Goal: Task Accomplishment & Management: Use online tool/utility

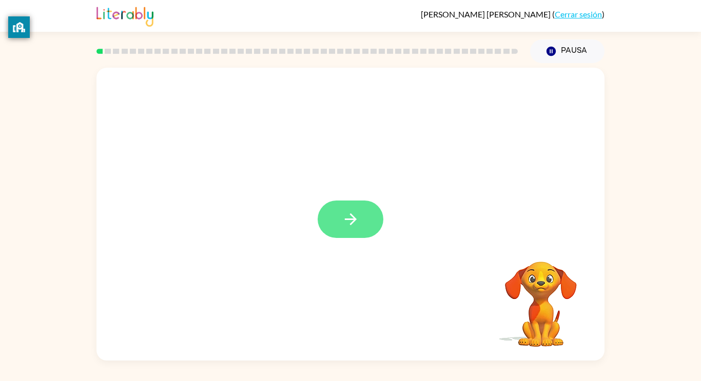
click at [339, 202] on button "button" at bounding box center [351, 219] width 66 height 37
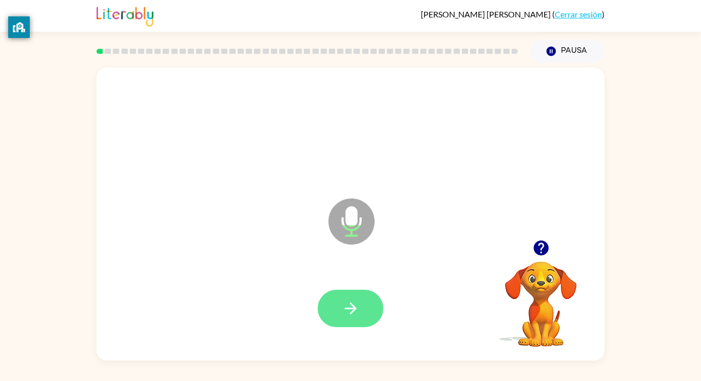
click at [377, 304] on button "button" at bounding box center [351, 308] width 66 height 37
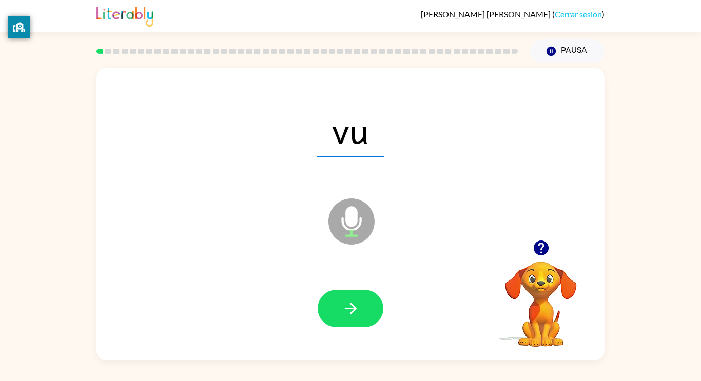
click at [377, 304] on button "button" at bounding box center [351, 308] width 66 height 37
click at [364, 313] on button "button" at bounding box center [351, 308] width 66 height 37
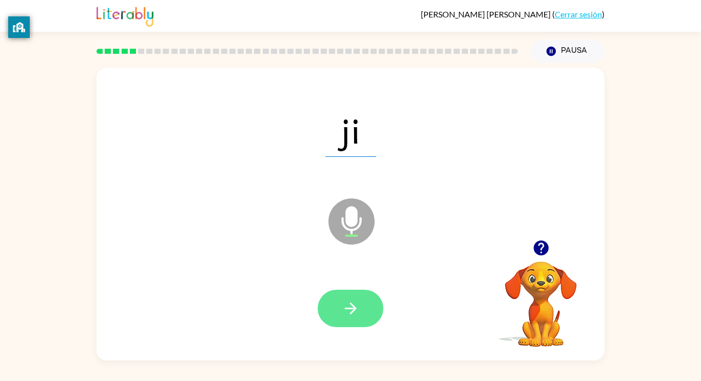
click at [357, 315] on icon "button" at bounding box center [351, 309] width 18 height 18
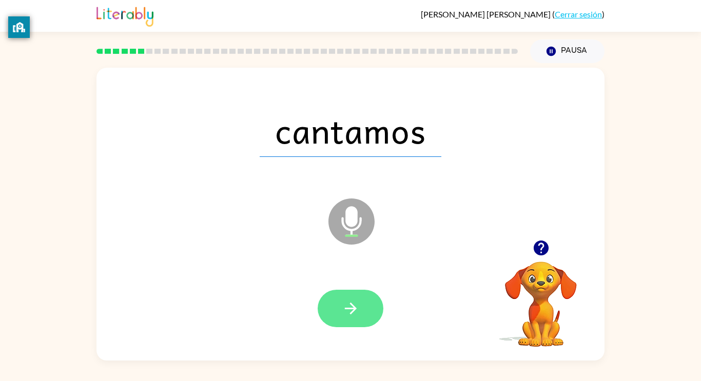
click at [357, 297] on button "button" at bounding box center [351, 308] width 66 height 37
click at [349, 316] on icon "button" at bounding box center [351, 309] width 18 height 18
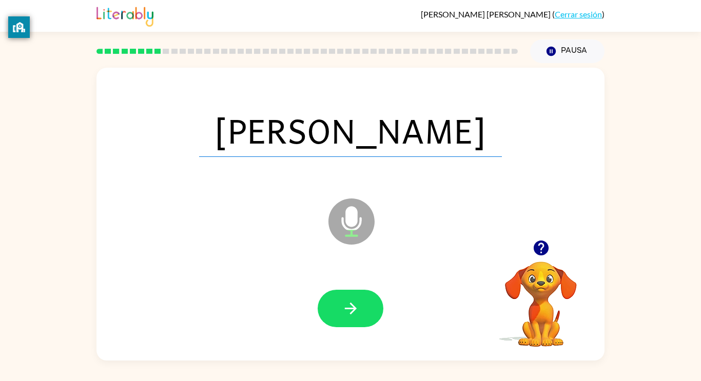
click at [349, 316] on icon "button" at bounding box center [351, 309] width 18 height 18
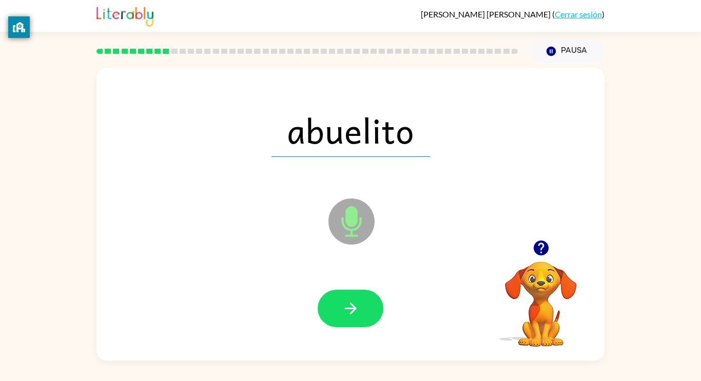
click at [349, 316] on icon "button" at bounding box center [351, 309] width 18 height 18
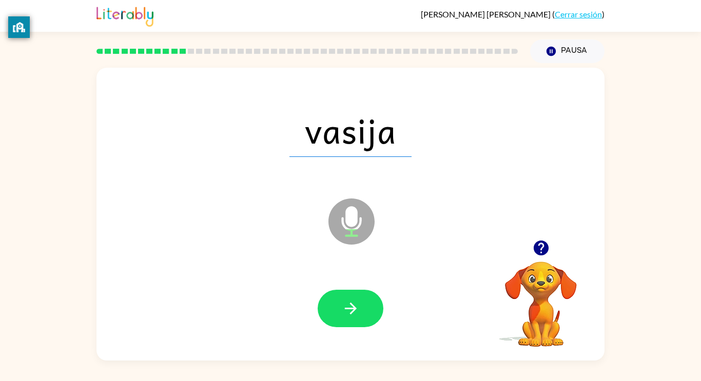
click at [349, 316] on icon "button" at bounding box center [351, 309] width 18 height 18
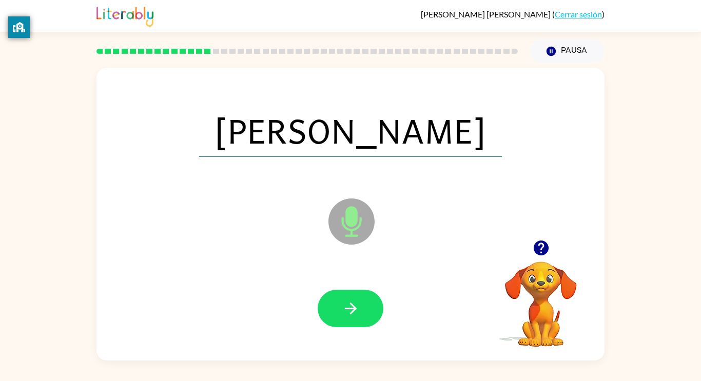
click at [349, 316] on icon "button" at bounding box center [351, 309] width 18 height 18
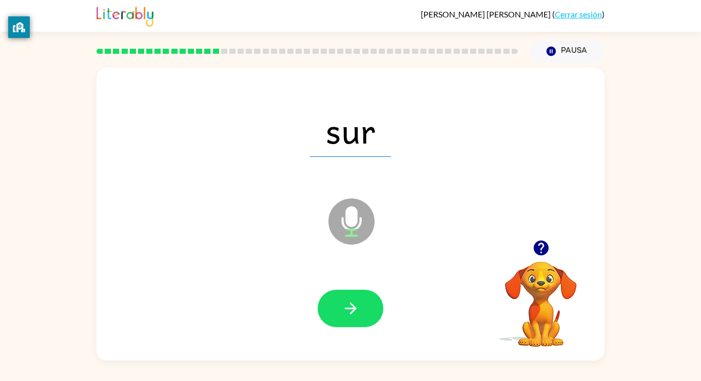
click at [349, 316] on icon "button" at bounding box center [351, 309] width 18 height 18
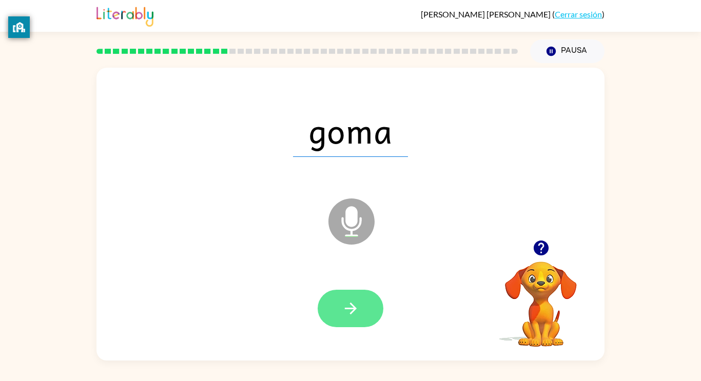
click at [355, 316] on icon "button" at bounding box center [351, 309] width 18 height 18
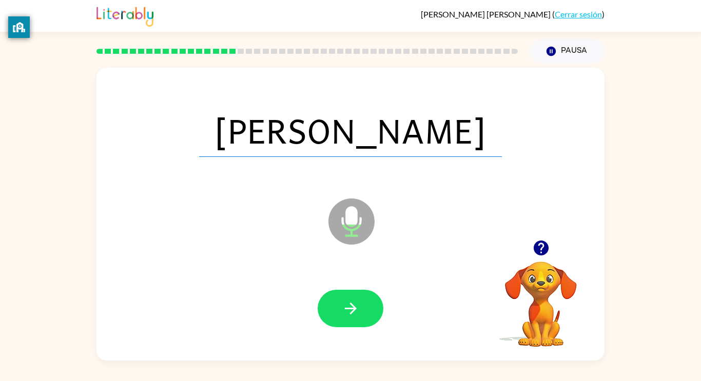
click at [355, 316] on icon "button" at bounding box center [351, 309] width 18 height 18
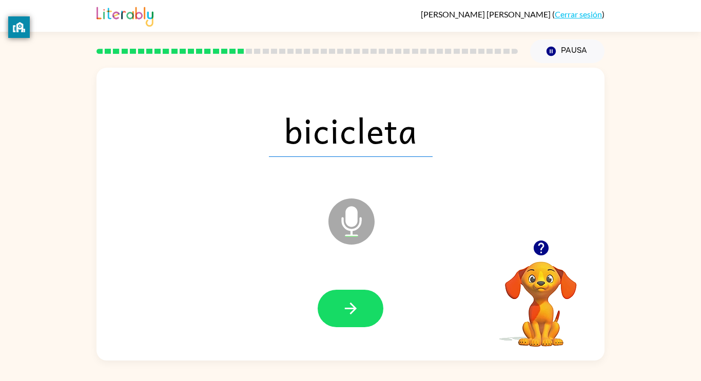
click at [355, 316] on icon "button" at bounding box center [351, 309] width 18 height 18
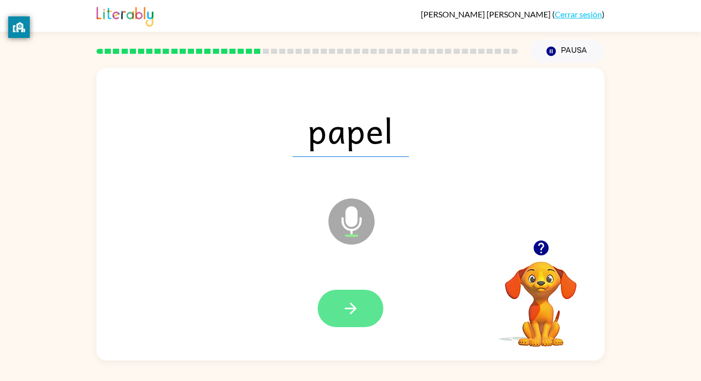
click at [354, 313] on icon "button" at bounding box center [351, 309] width 18 height 18
click at [354, 313] on div at bounding box center [351, 308] width 66 height 37
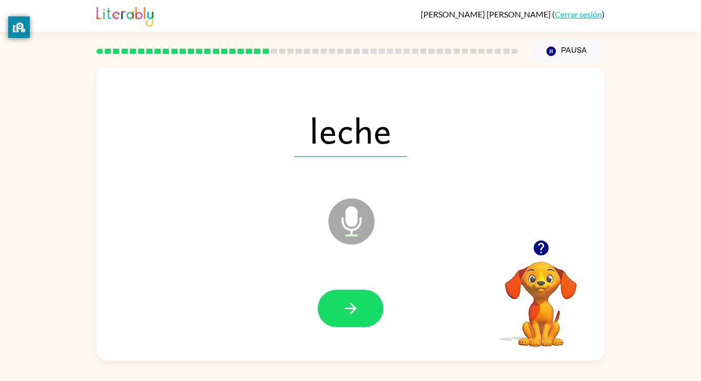
click at [354, 313] on icon "button" at bounding box center [351, 309] width 18 height 18
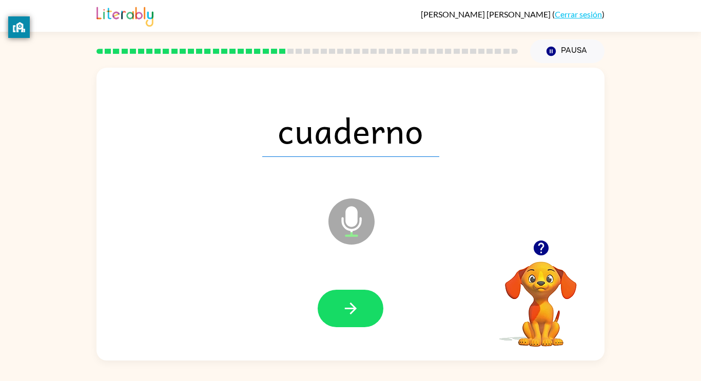
click at [354, 313] on icon "button" at bounding box center [351, 309] width 18 height 18
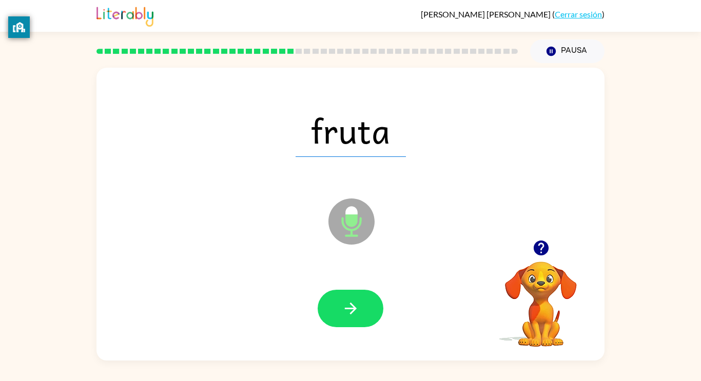
click at [354, 313] on icon "button" at bounding box center [351, 309] width 18 height 18
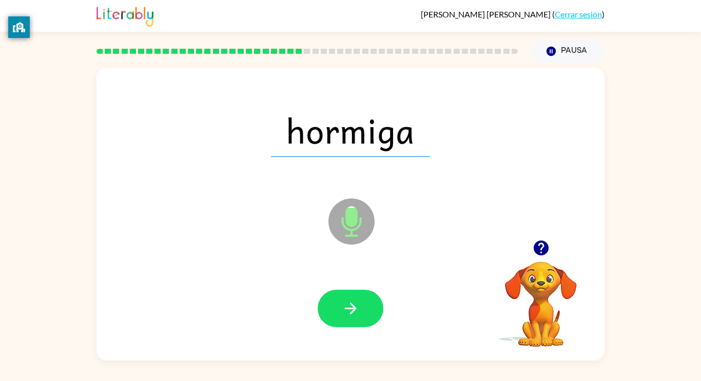
click at [354, 313] on icon "button" at bounding box center [351, 309] width 18 height 18
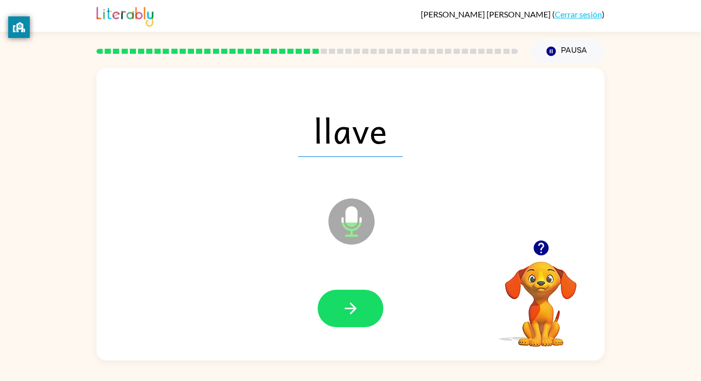
click at [354, 313] on icon "button" at bounding box center [351, 309] width 18 height 18
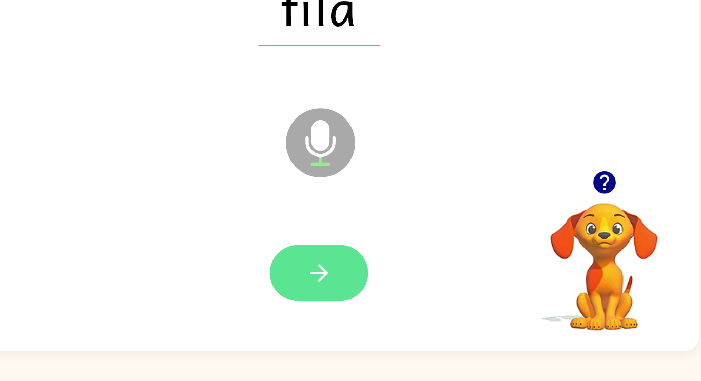
click at [348, 314] on icon "button" at bounding box center [351, 309] width 18 height 18
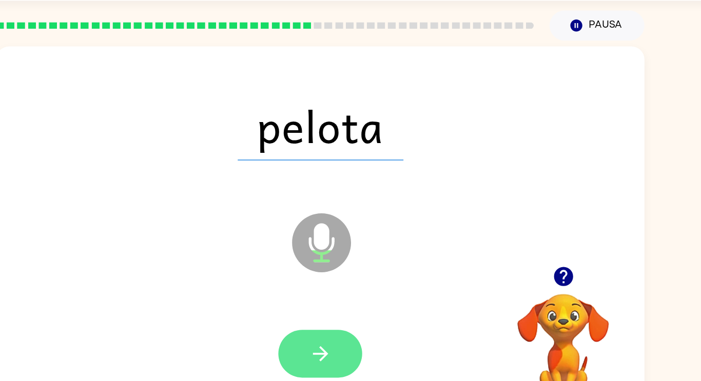
click at [342, 302] on icon "button" at bounding box center [351, 309] width 18 height 18
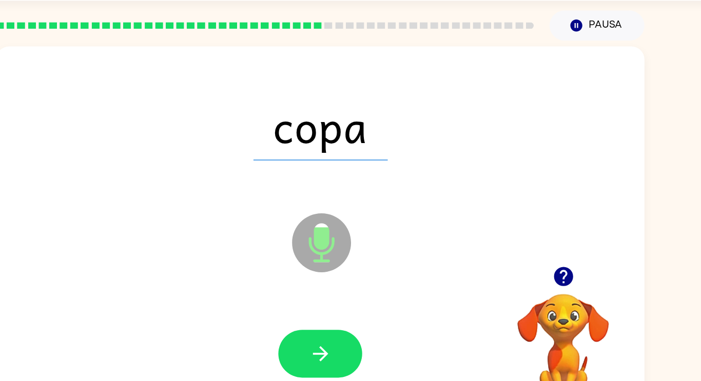
click at [342, 302] on icon "button" at bounding box center [351, 309] width 18 height 18
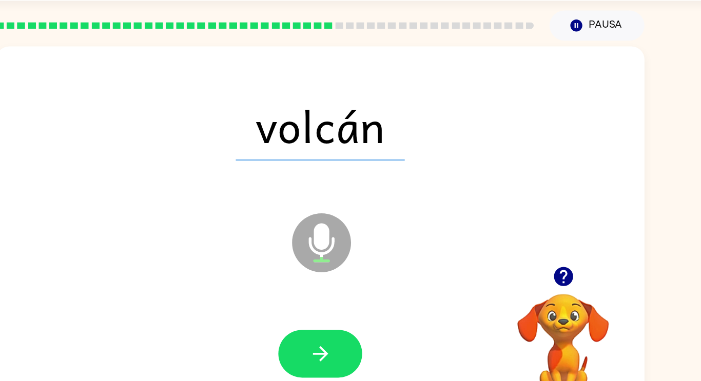
click at [342, 302] on icon "button" at bounding box center [351, 309] width 18 height 18
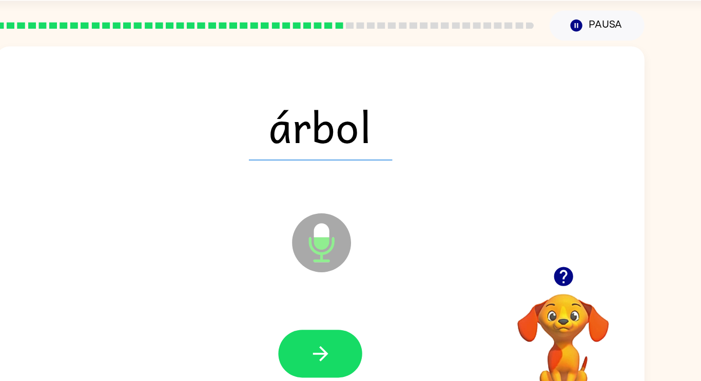
click at [342, 302] on icon "button" at bounding box center [351, 309] width 18 height 18
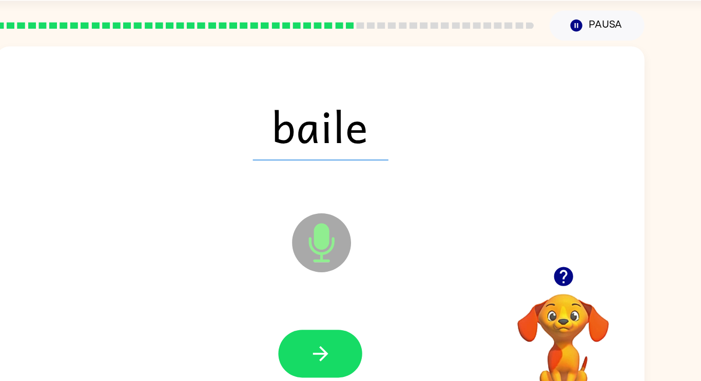
click at [342, 302] on icon "button" at bounding box center [351, 309] width 18 height 18
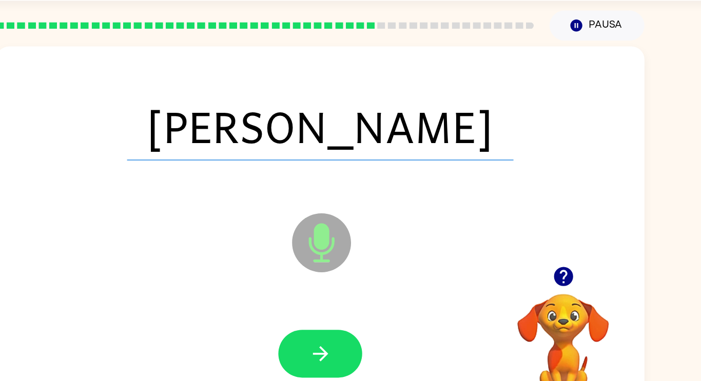
click at [342, 302] on icon "button" at bounding box center [351, 309] width 18 height 18
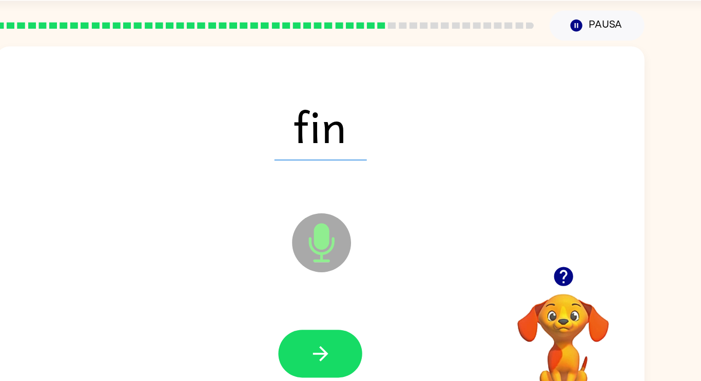
click at [342, 302] on icon "button" at bounding box center [351, 309] width 18 height 18
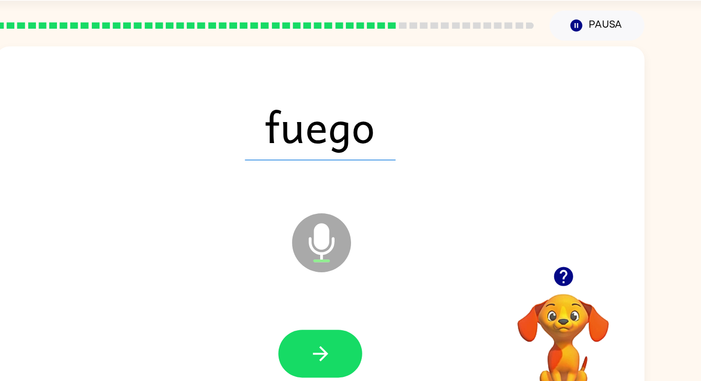
click at [342, 302] on icon "button" at bounding box center [351, 309] width 18 height 18
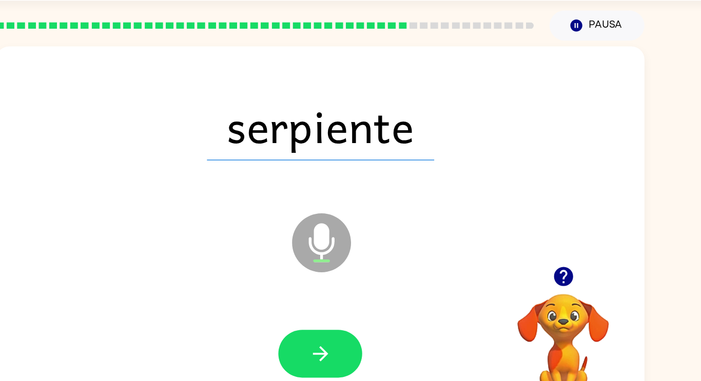
click at [342, 302] on icon "button" at bounding box center [351, 309] width 18 height 18
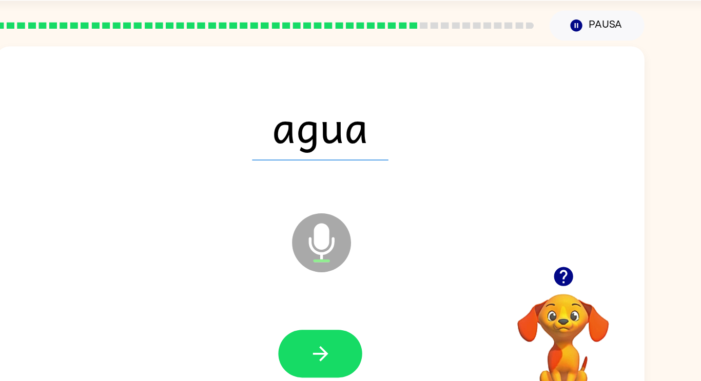
click at [342, 302] on icon "button" at bounding box center [351, 309] width 18 height 18
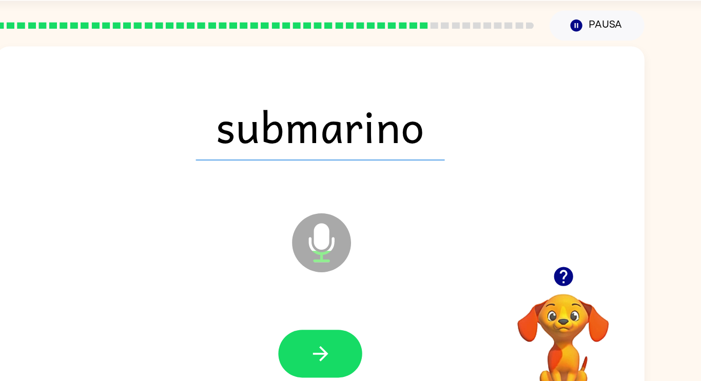
click at [342, 302] on icon "button" at bounding box center [351, 309] width 18 height 18
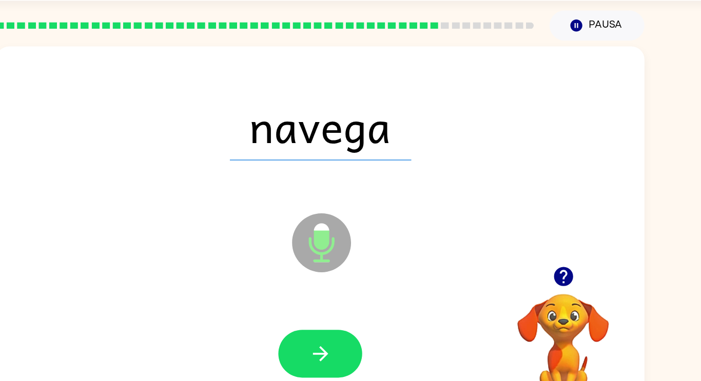
click at [342, 302] on icon "button" at bounding box center [351, 309] width 18 height 18
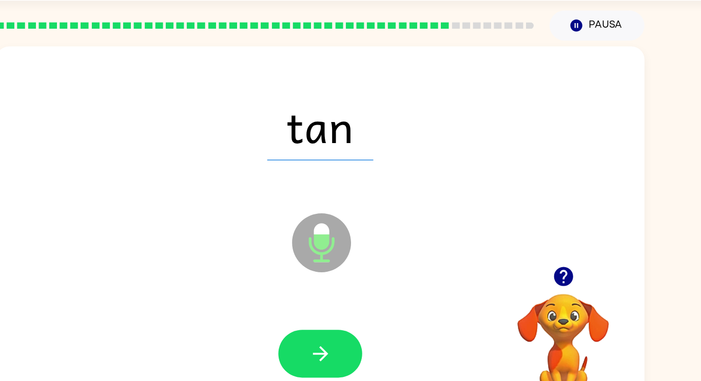
click at [342, 302] on icon "button" at bounding box center [351, 309] width 18 height 18
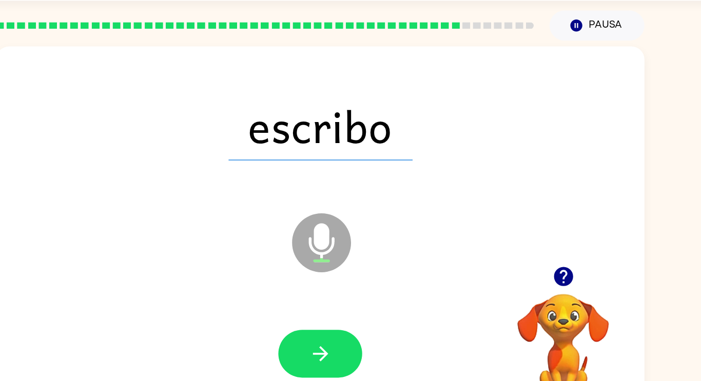
click at [342, 302] on icon "button" at bounding box center [351, 309] width 18 height 18
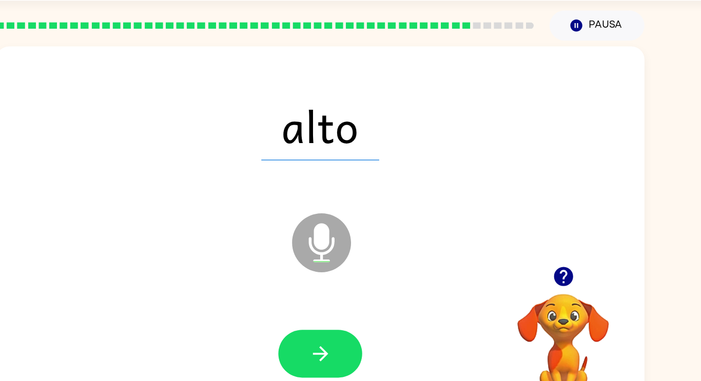
click at [342, 302] on icon "button" at bounding box center [351, 309] width 18 height 18
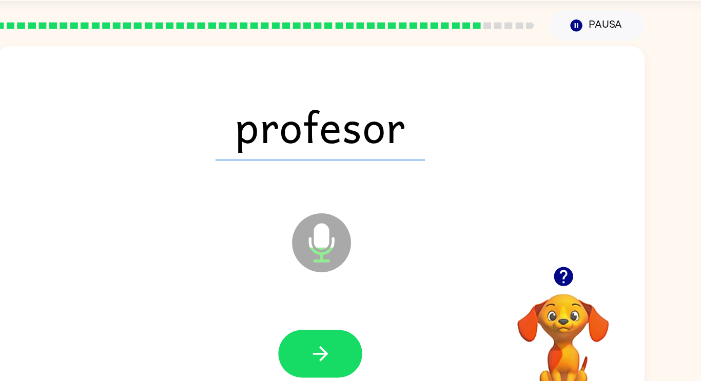
click at [342, 302] on icon "button" at bounding box center [351, 309] width 18 height 18
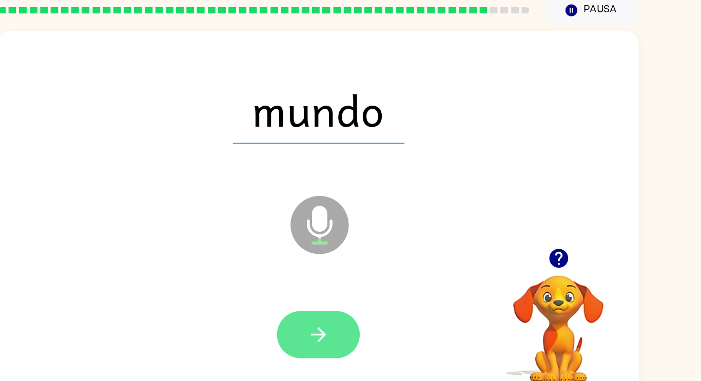
click at [343, 317] on icon "button" at bounding box center [351, 309] width 18 height 18
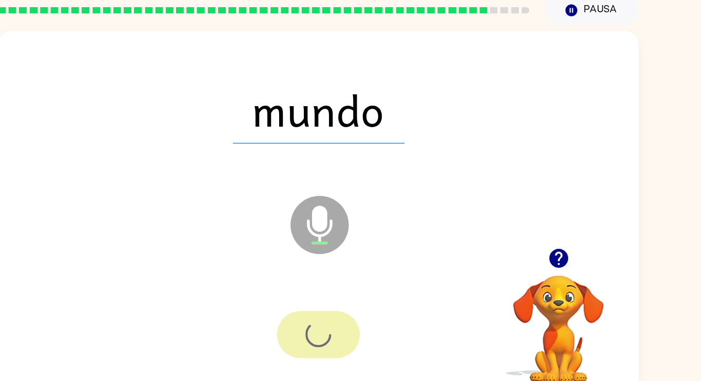
click at [343, 317] on div at bounding box center [351, 308] width 66 height 37
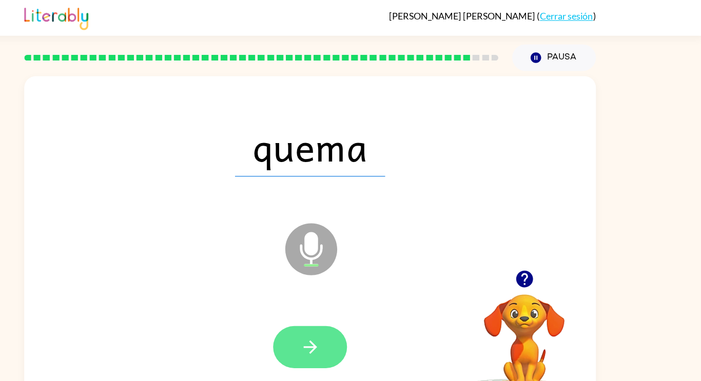
click at [359, 303] on button "button" at bounding box center [351, 308] width 66 height 37
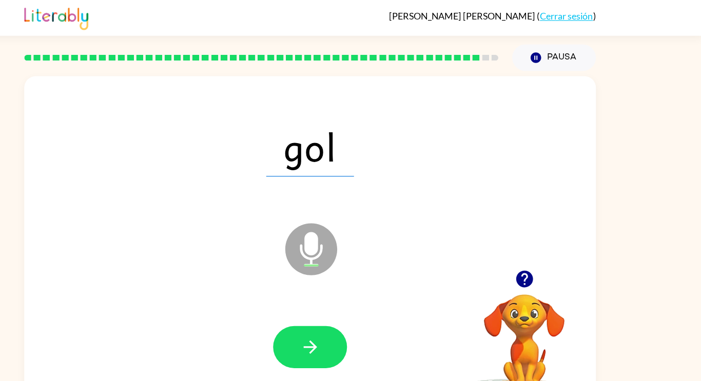
click at [359, 303] on button "button" at bounding box center [351, 308] width 66 height 37
click at [359, 303] on div at bounding box center [351, 308] width 66 height 37
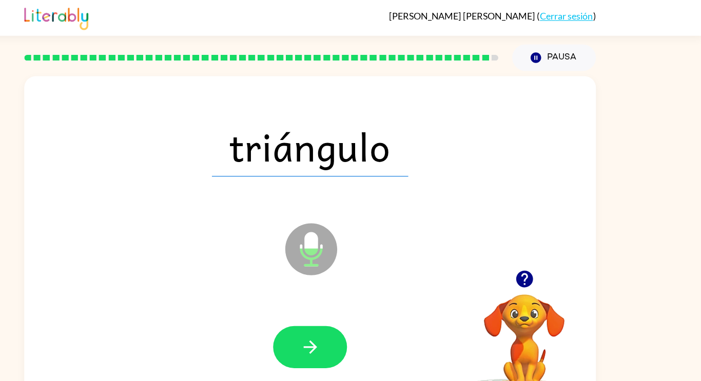
click at [359, 303] on button "button" at bounding box center [351, 308] width 66 height 37
